Goal: Task Accomplishment & Management: Manage account settings

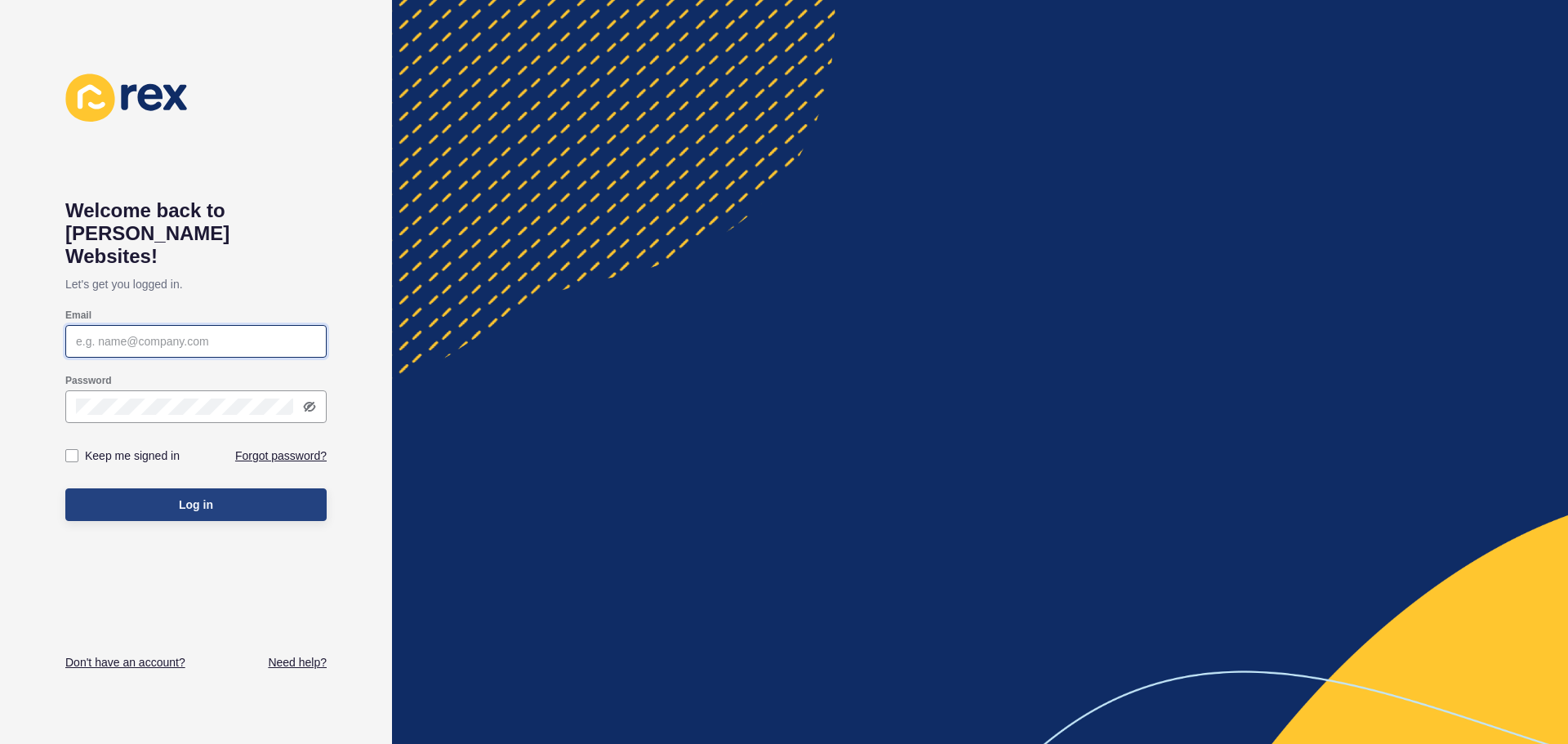
type input "[EMAIL_ADDRESS][DOMAIN_NAME]"
click at [171, 489] on button "Log in" at bounding box center [196, 504] width 261 height 32
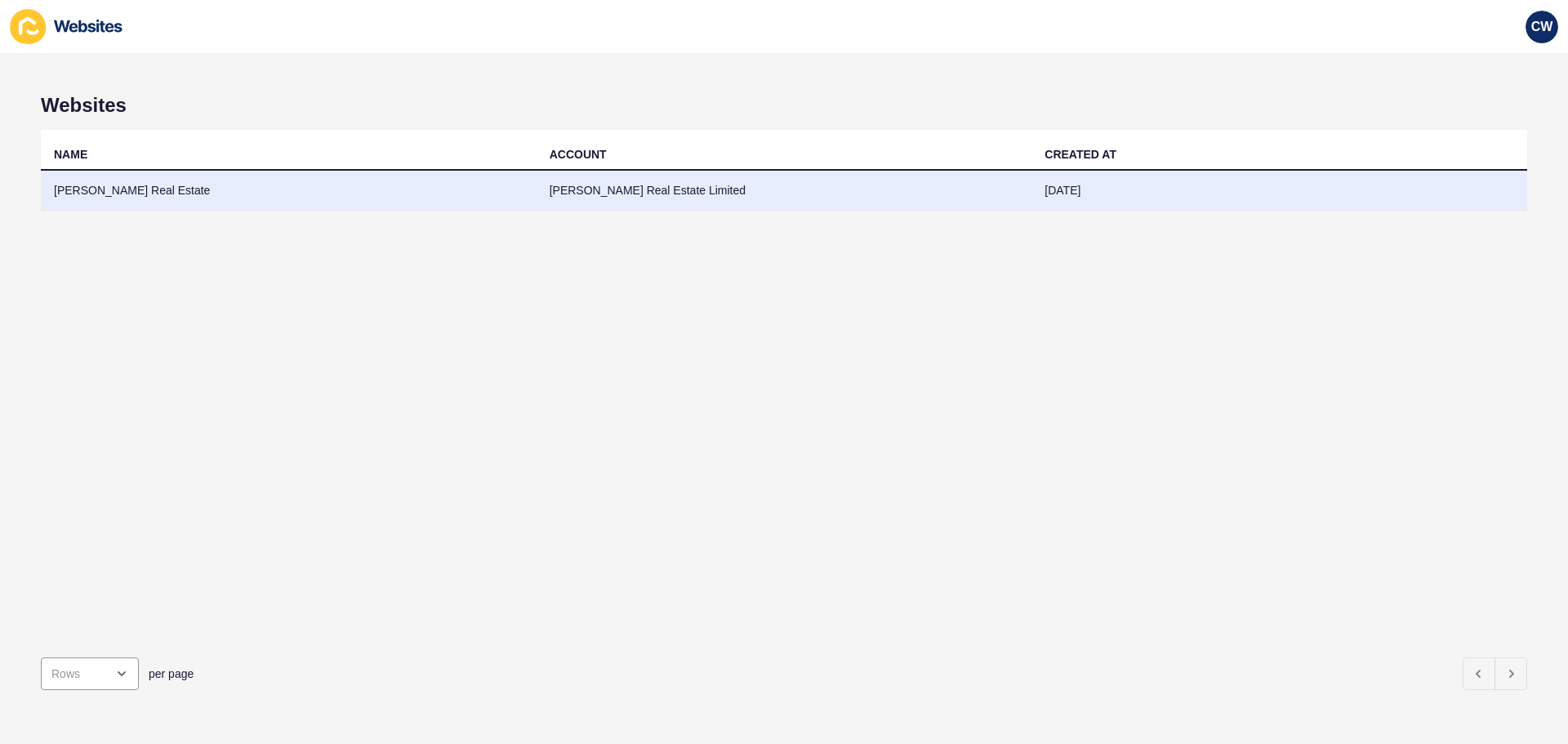
click at [67, 191] on td "[PERSON_NAME] Real Estate" at bounding box center [288, 190] width 496 height 40
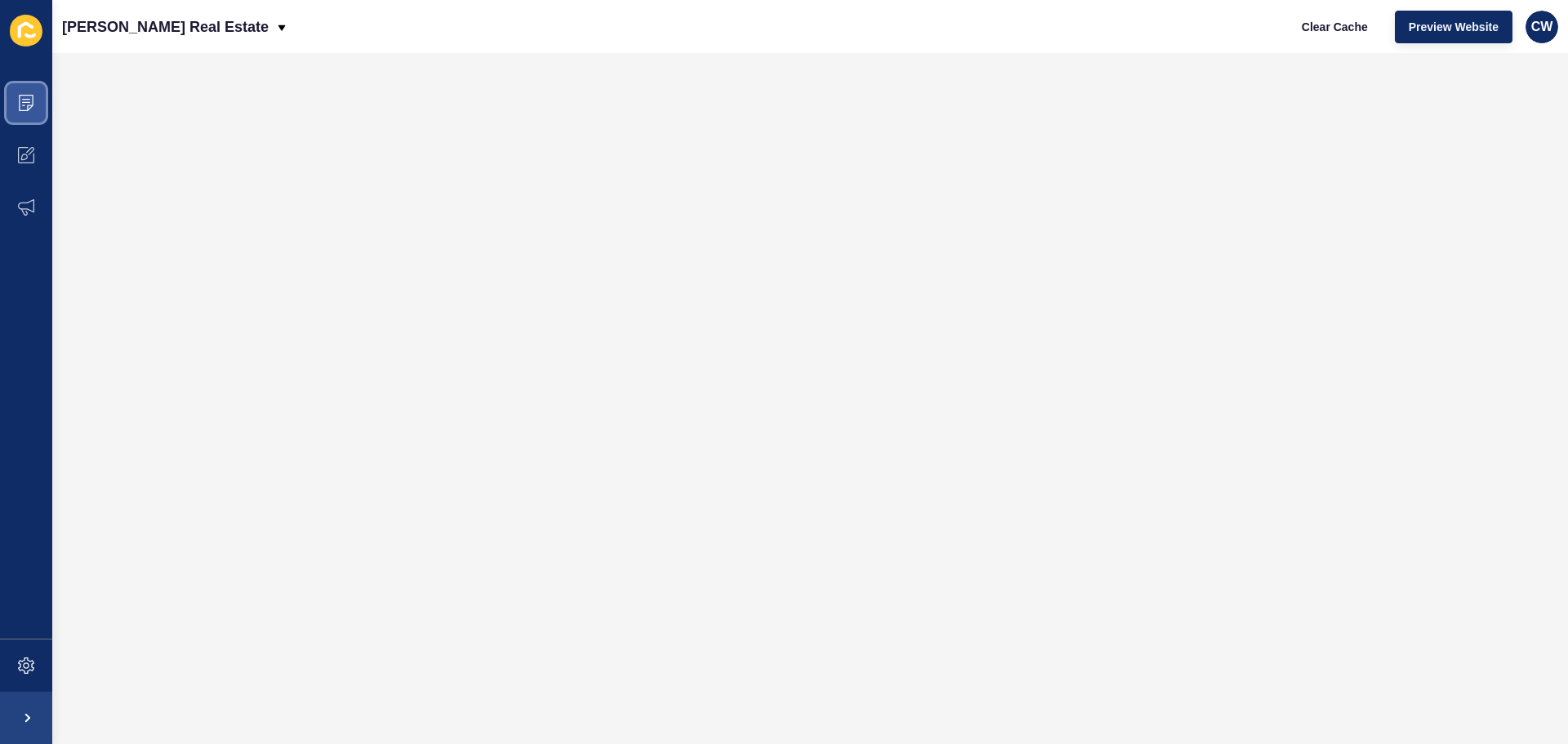
click at [28, 104] on icon at bounding box center [26, 102] width 16 height 16
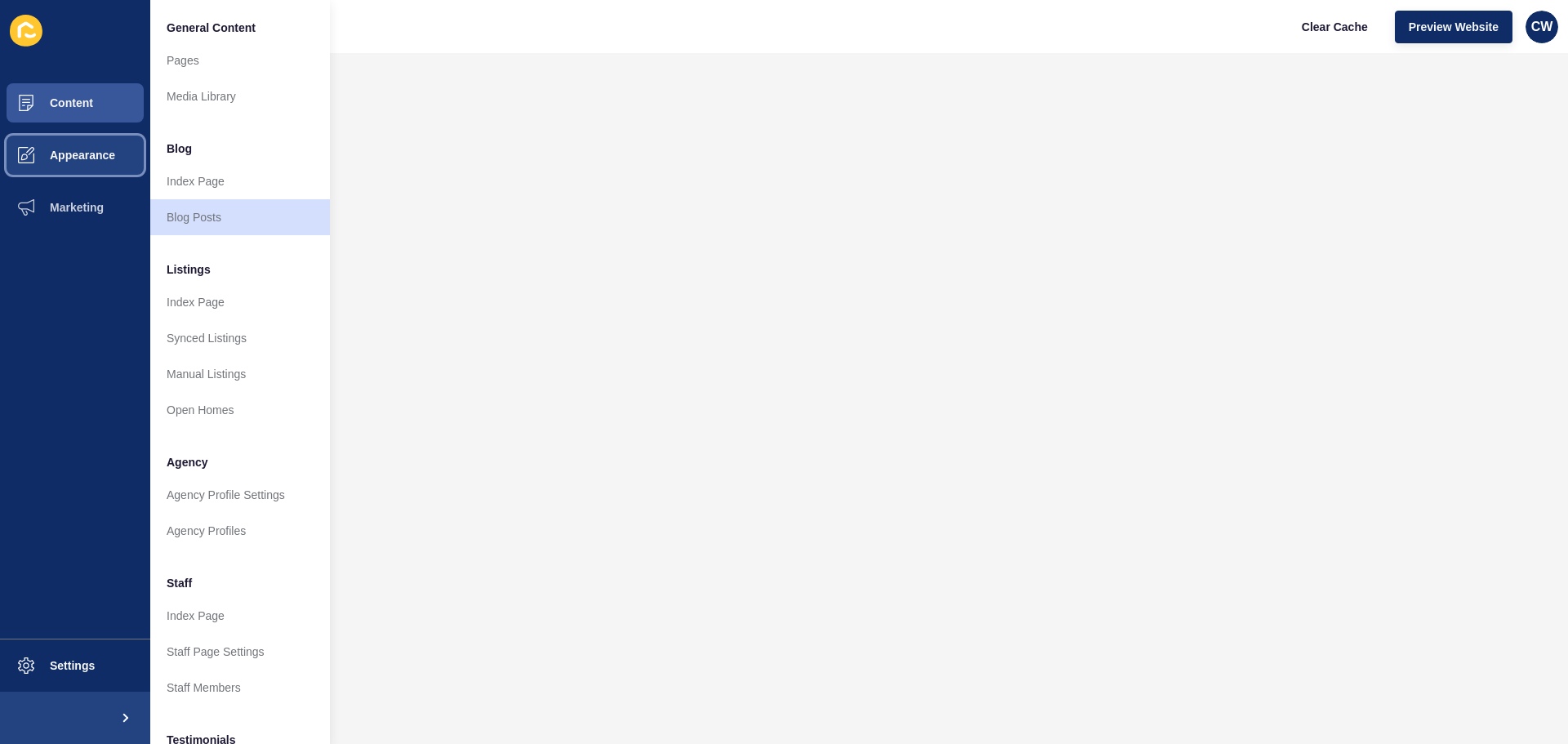
click at [83, 145] on button "Appearance" at bounding box center [75, 154] width 150 height 52
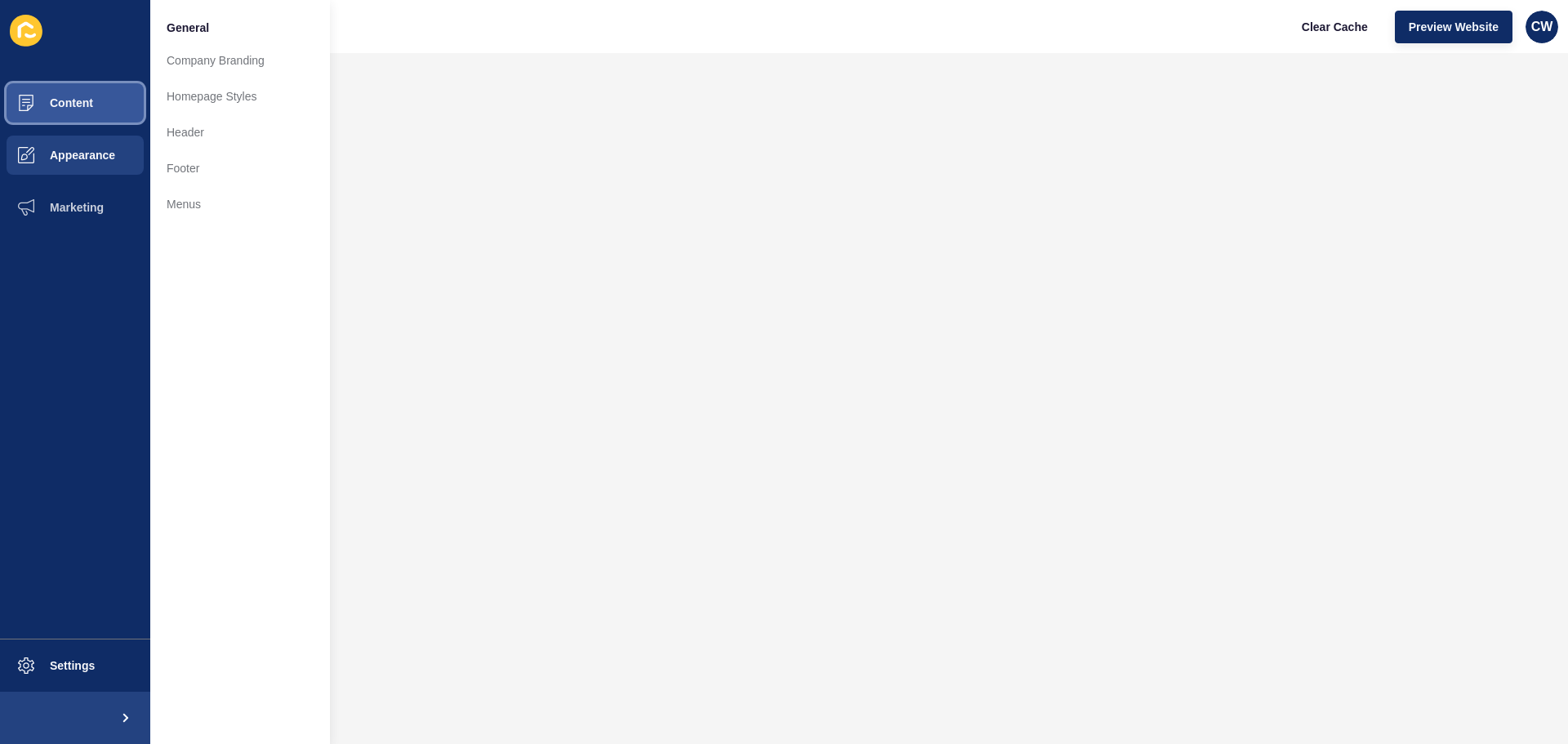
click at [79, 111] on button "Content" at bounding box center [75, 102] width 150 height 52
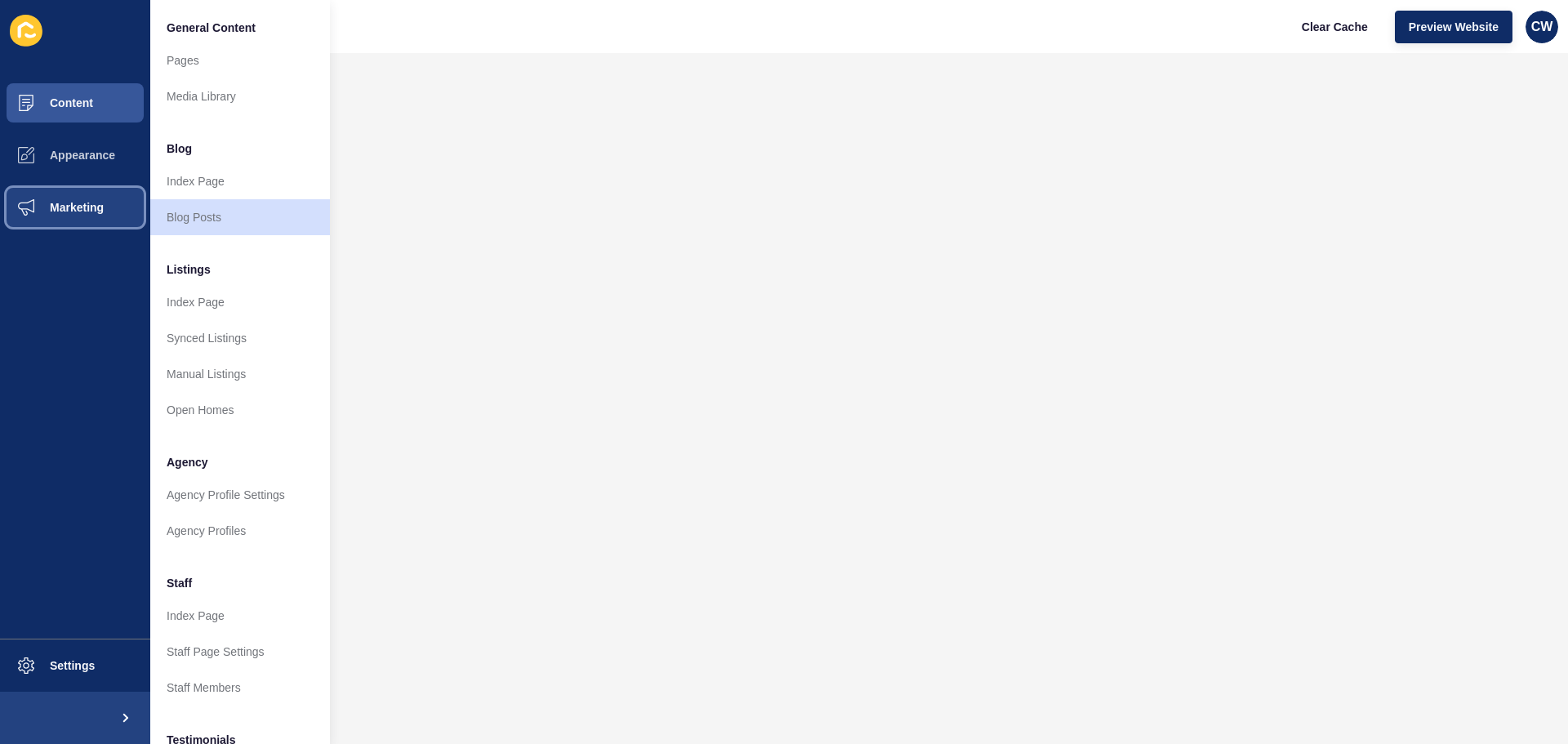
click at [89, 222] on button "Marketing" at bounding box center [75, 206] width 150 height 52
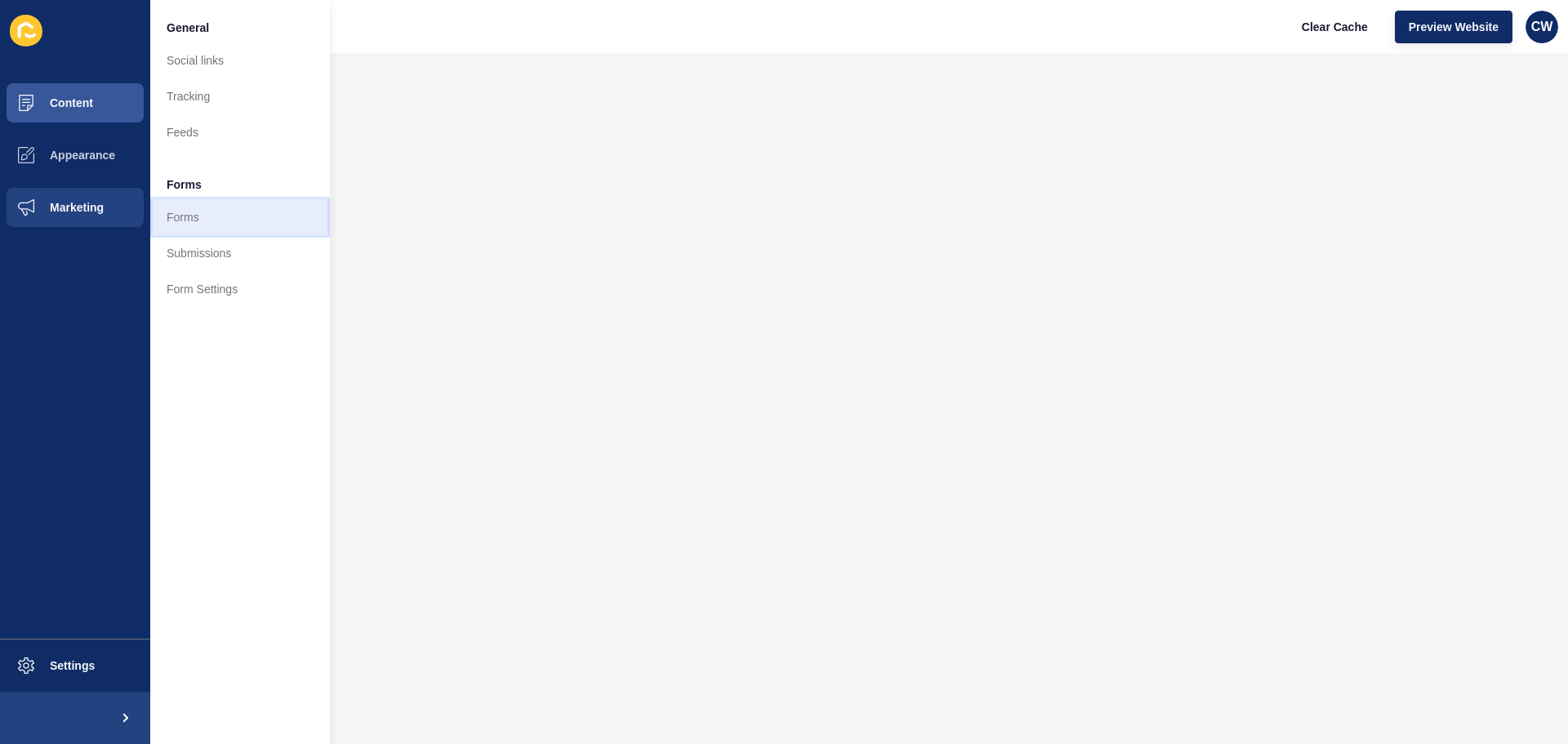
click at [189, 220] on link "Forms" at bounding box center [240, 218] width 180 height 36
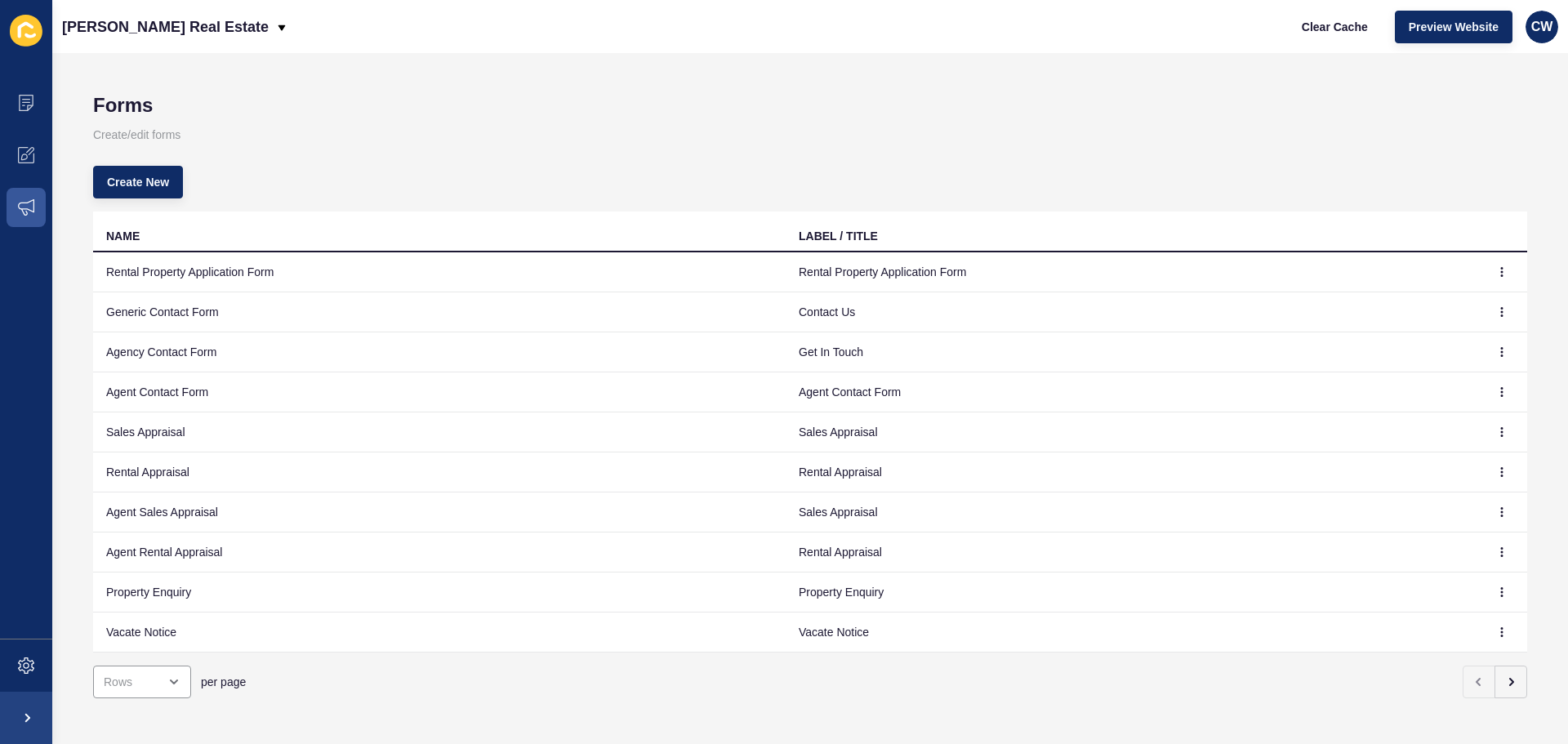
click at [753, 438] on td "Sales Appraisal" at bounding box center [439, 432] width 693 height 40
click at [821, 427] on td "Sales Appraisal" at bounding box center [1132, 432] width 693 height 40
click at [1496, 434] on icon "button" at bounding box center [1501, 432] width 9 height 9
click at [1412, 457] on link "Edit" at bounding box center [1444, 465] width 114 height 36
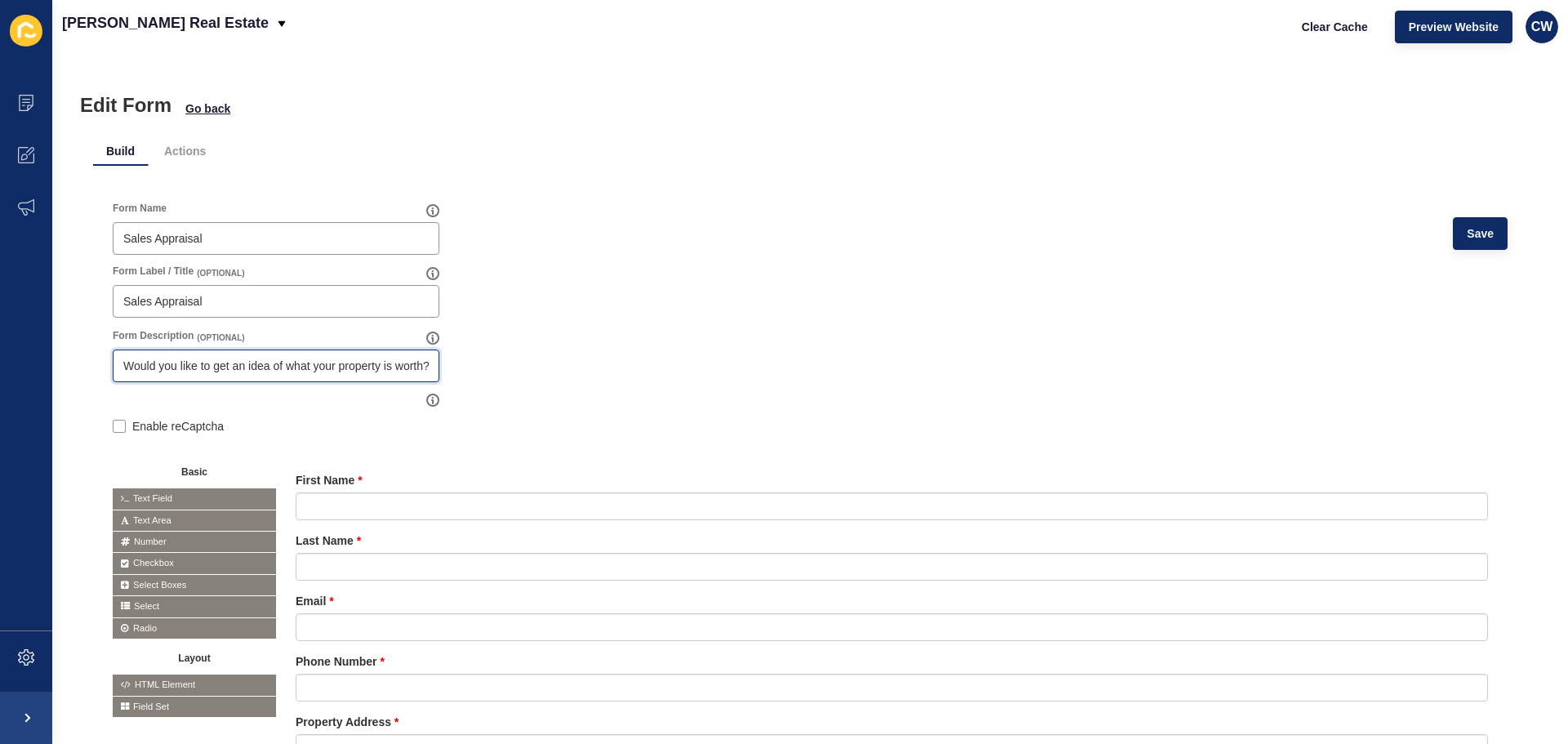
click at [283, 368] on input "Would you like to get an idea of what your property is worth? Get in touch with…" at bounding box center [276, 365] width 305 height 16
drag, startPoint x: 323, startPoint y: 363, endPoint x: 541, endPoint y: 365, distance: 218.0
click at [541, 365] on form "Form Name Sales Appraisal Save Form Label / Title (OPTIONAL) Sales Appraisal Fo…" at bounding box center [810, 548] width 1395 height 694
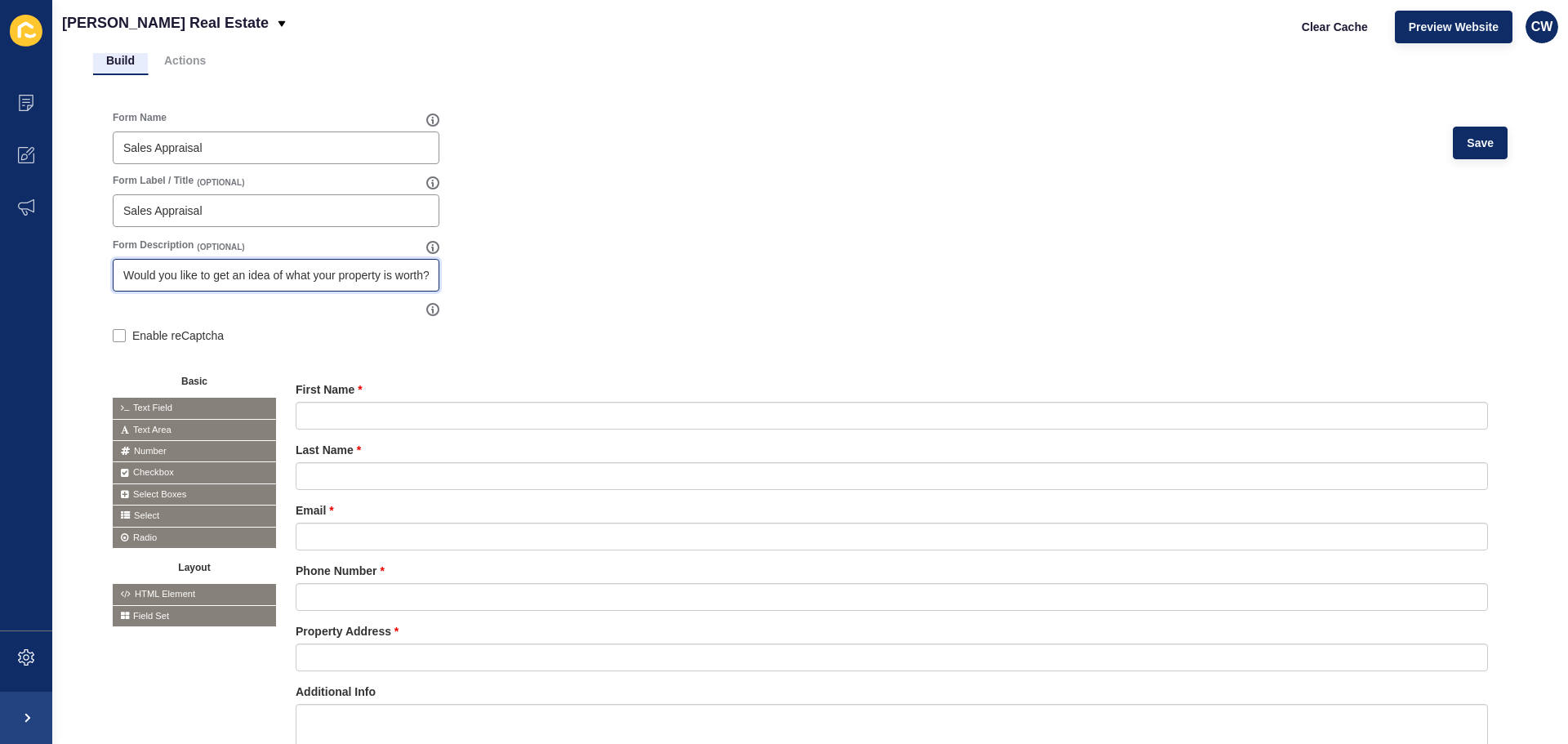
scroll to position [0, 0]
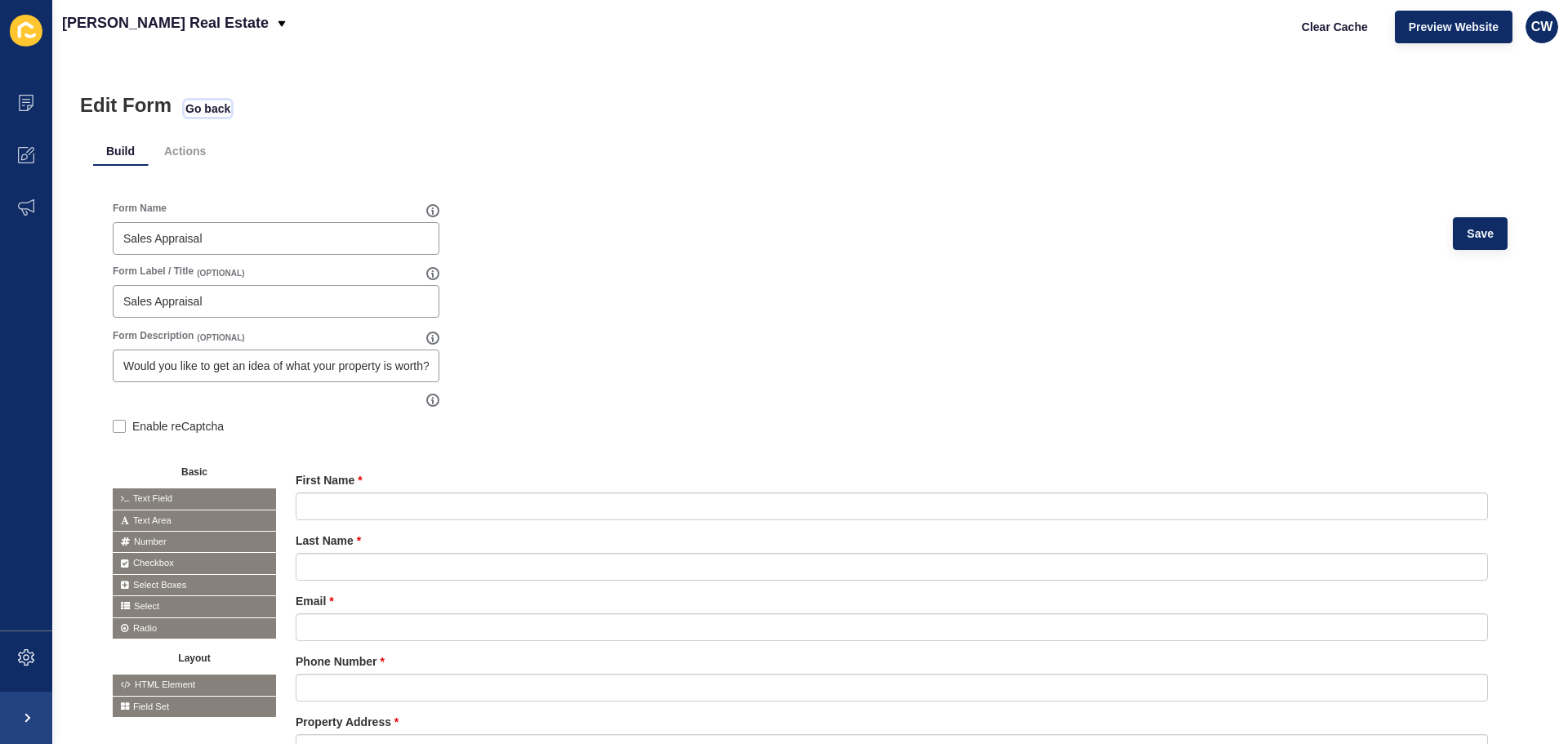
click at [200, 107] on span "Go back" at bounding box center [207, 108] width 45 height 16
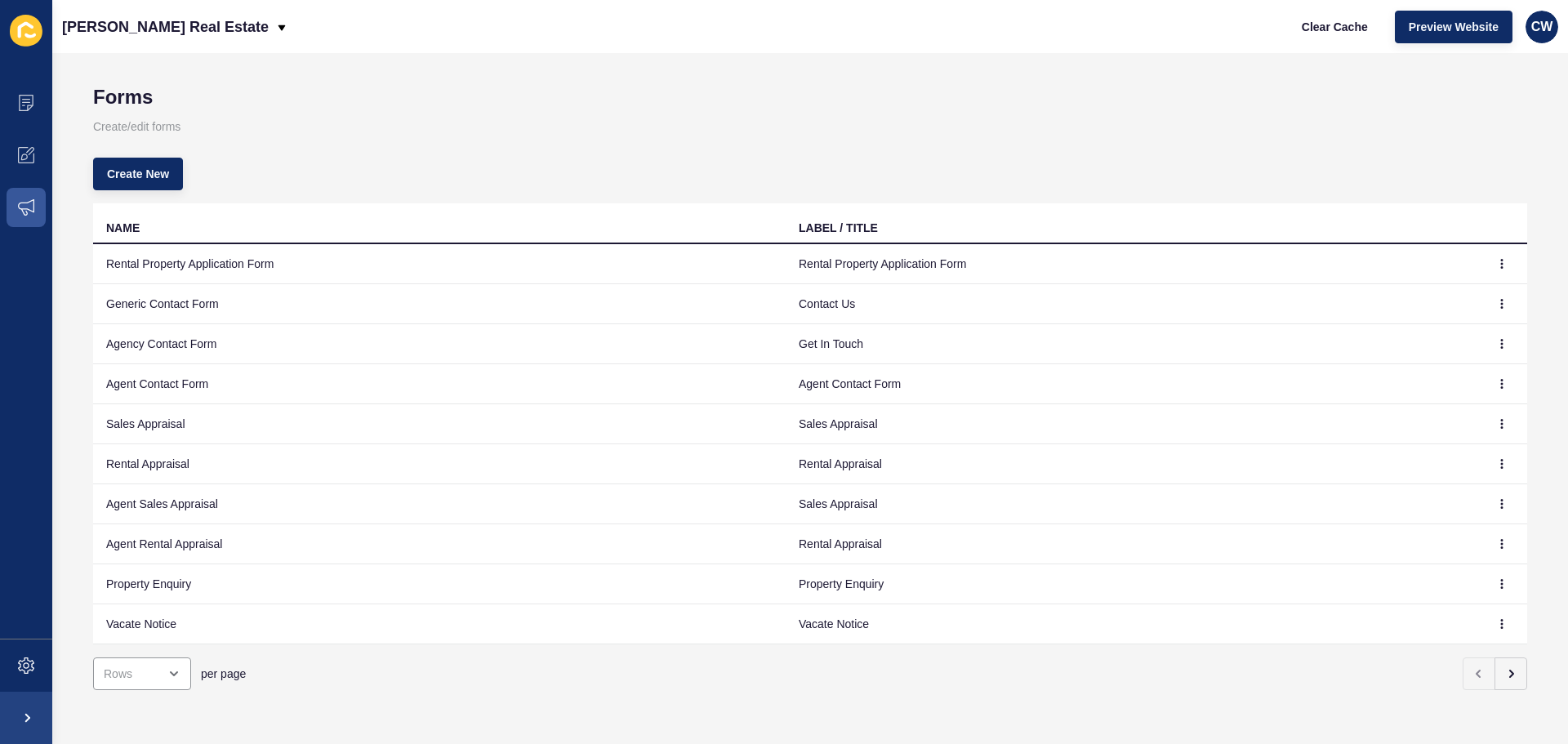
scroll to position [20, 0]
click at [142, 496] on td "Agent Sales Appraisal" at bounding box center [439, 504] width 693 height 40
click at [172, 488] on td "Agent Sales Appraisal" at bounding box center [439, 504] width 693 height 40
click at [1496, 499] on icon "button" at bounding box center [1501, 503] width 9 height 9
click at [1434, 520] on link "Edit" at bounding box center [1444, 524] width 114 height 36
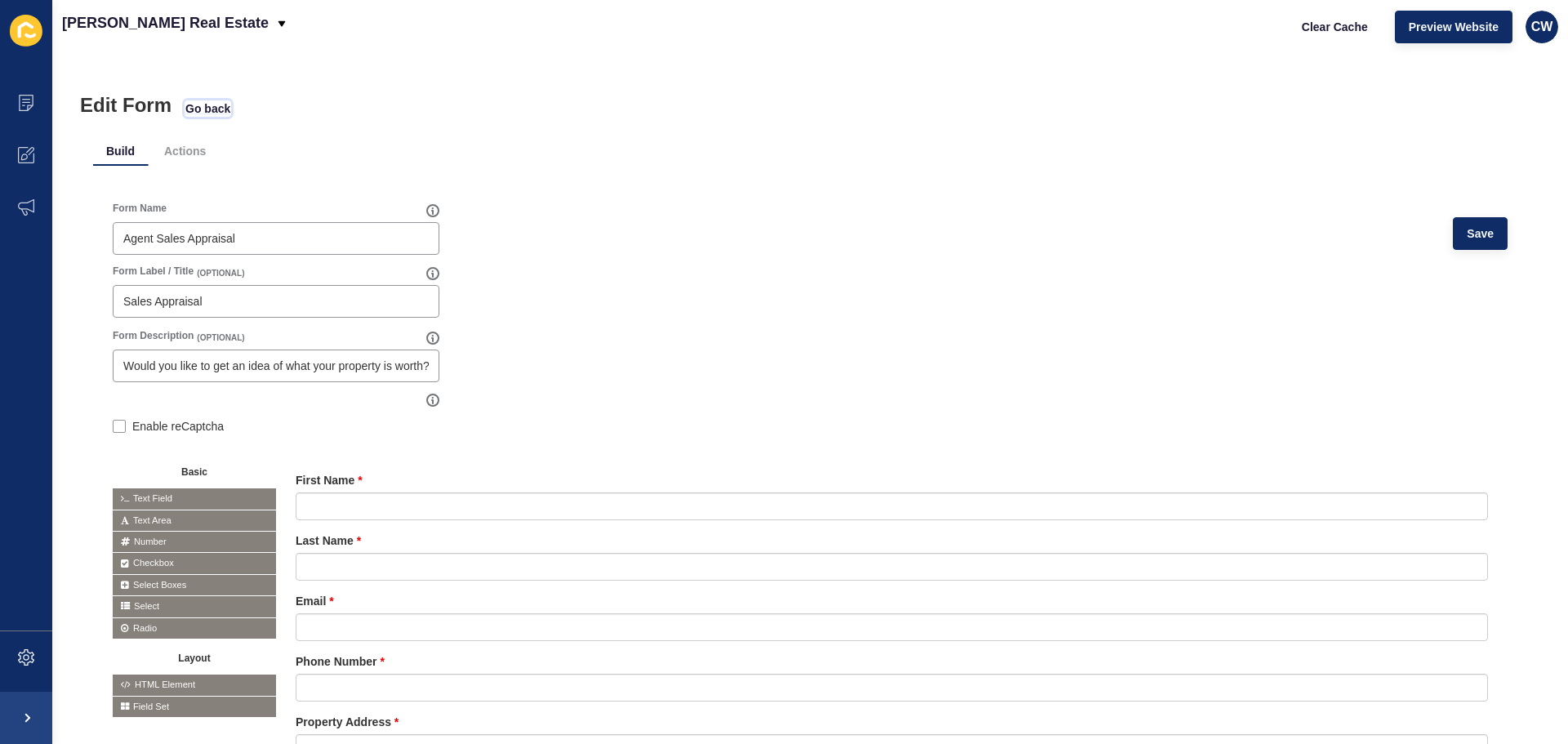
click at [186, 102] on span "Go back" at bounding box center [207, 108] width 45 height 16
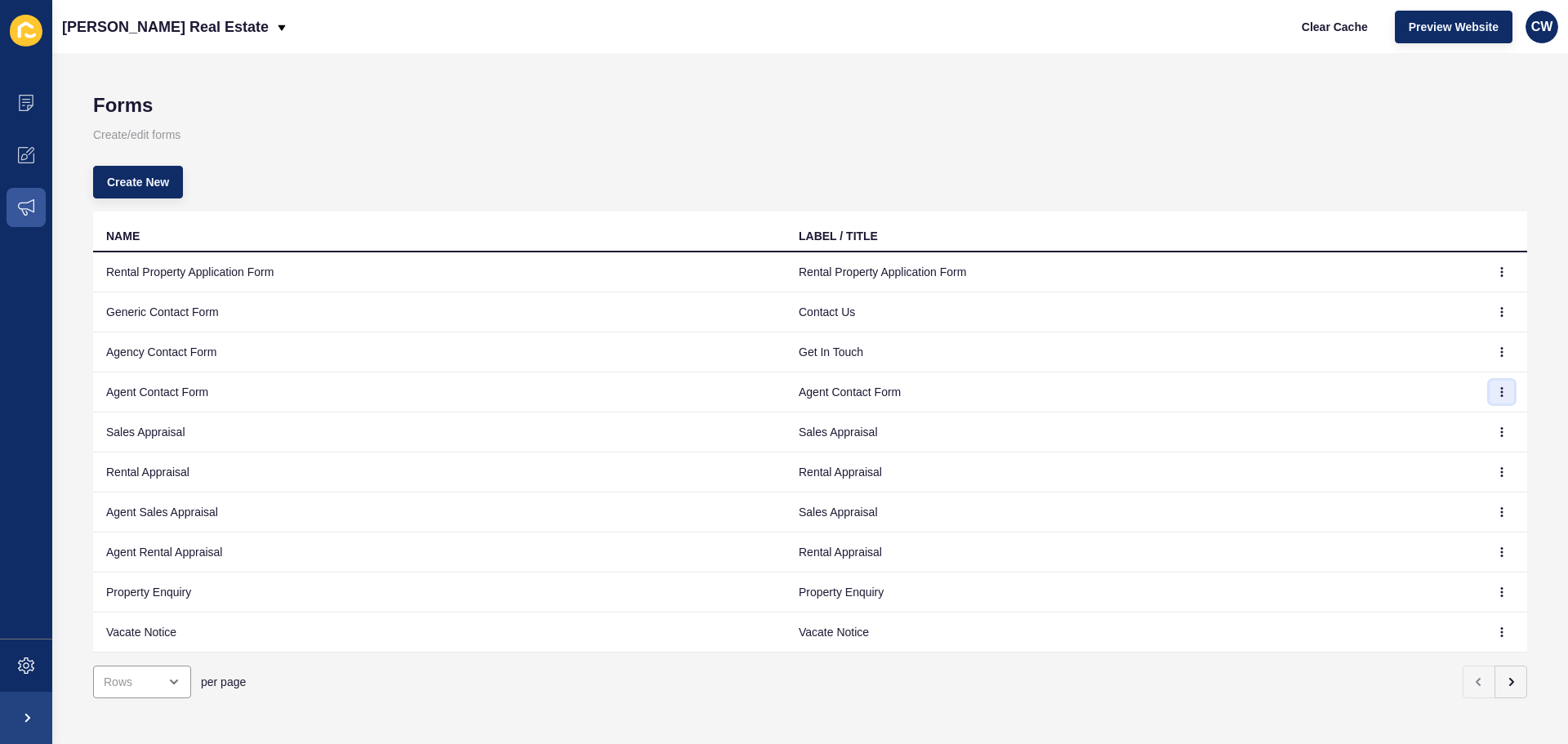
click at [1496, 387] on icon "button" at bounding box center [1501, 392] width 9 height 9
click at [1419, 421] on link "Edit" at bounding box center [1444, 425] width 114 height 36
click at [1548, 24] on span "CW" at bounding box center [1542, 26] width 22 height 16
click at [1481, 137] on link "Logout" at bounding box center [1503, 137] width 120 height 36
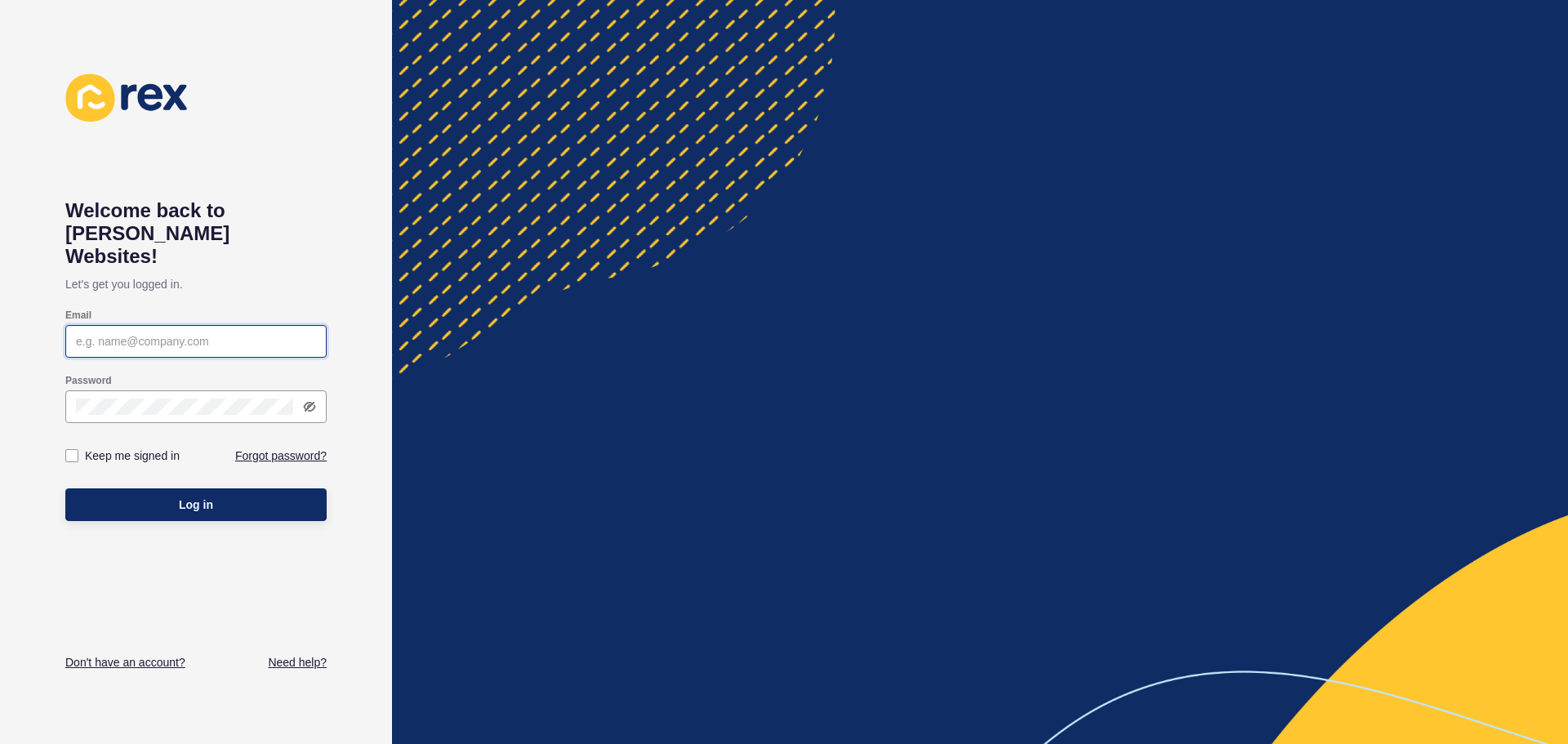
type input "[EMAIL_ADDRESS][DOMAIN_NAME]"
